Goal: Information Seeking & Learning: Learn about a topic

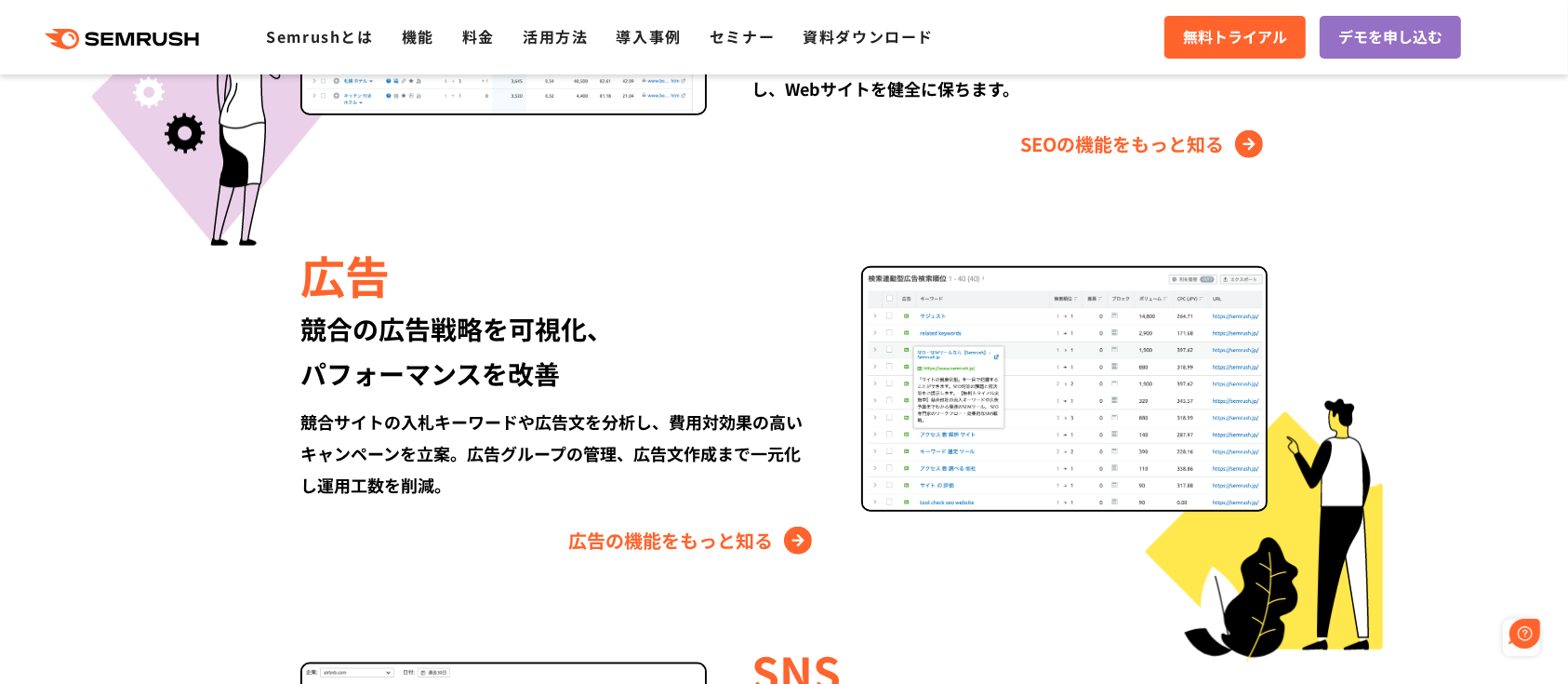
scroll to position [1736, 0]
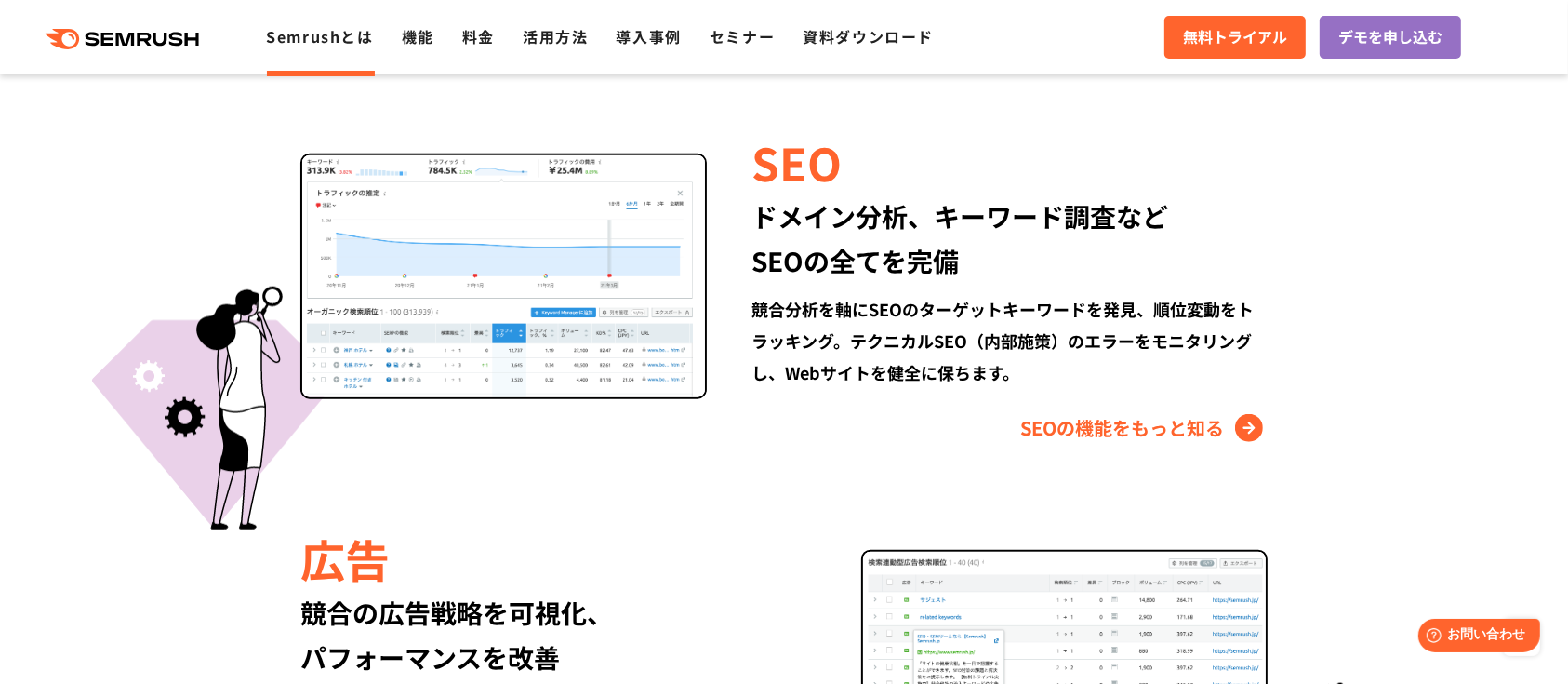
click at [336, 37] on link "Semrushとは" at bounding box center [320, 35] width 107 height 22
